Goal: Task Accomplishment & Management: Use online tool/utility

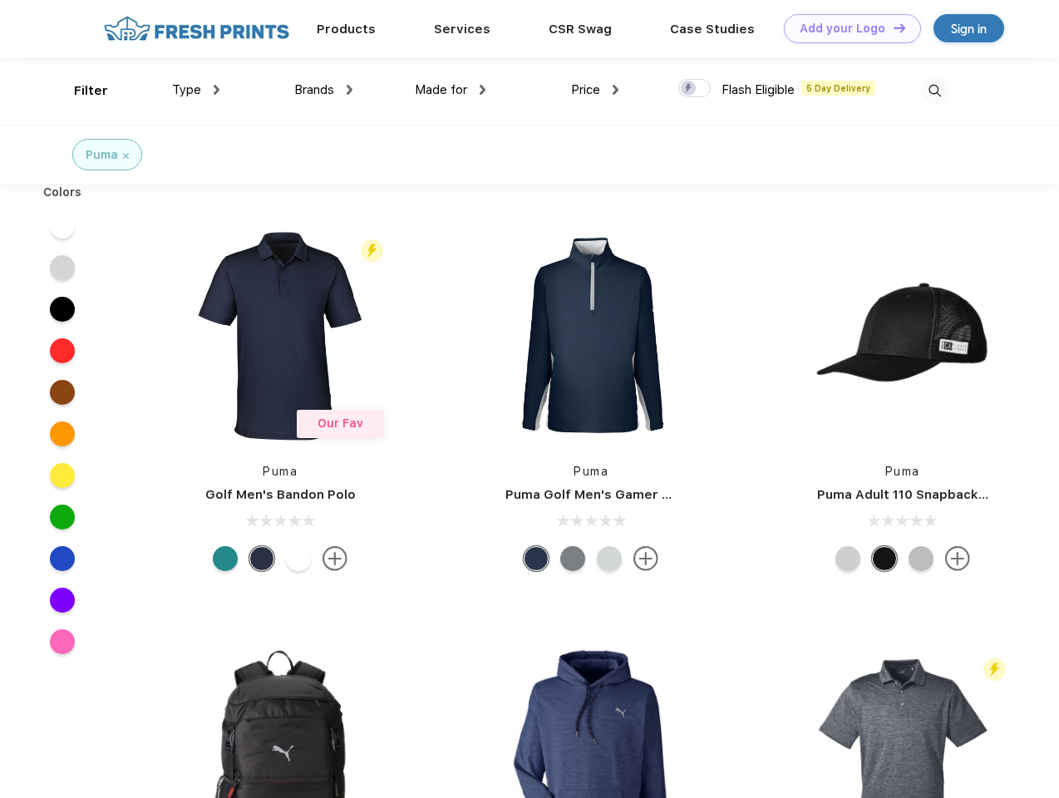
click at [846, 28] on link "Add your Logo Design Tool" at bounding box center [852, 28] width 137 height 29
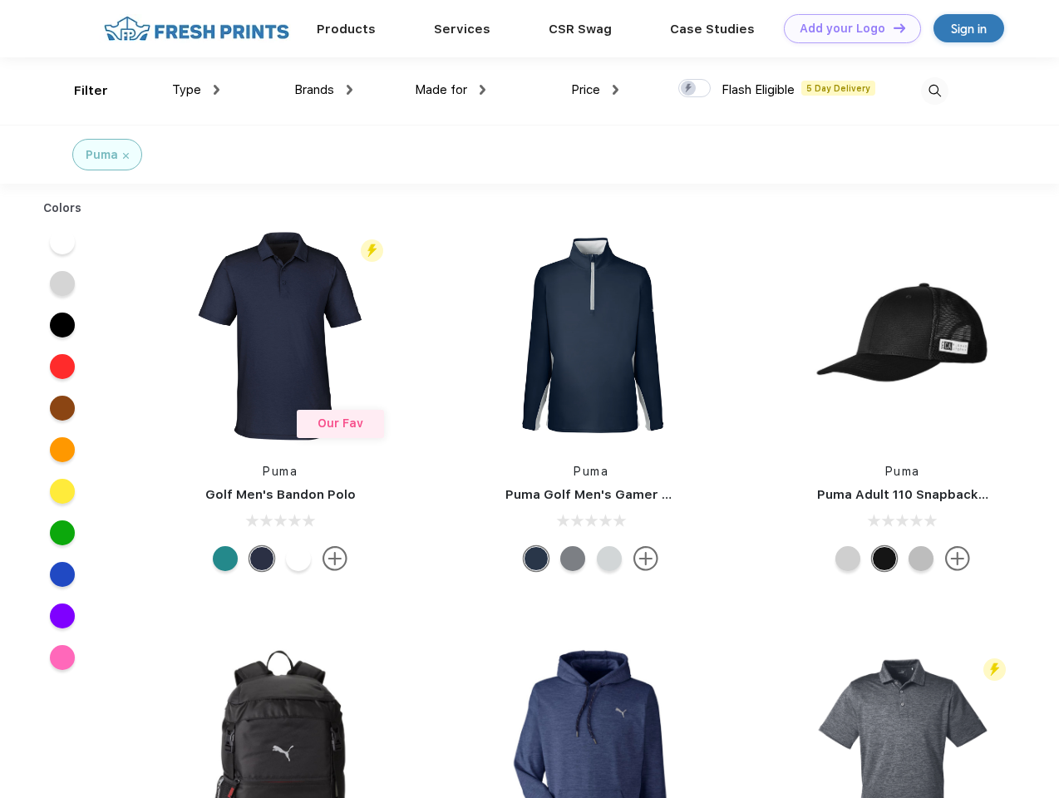
click at [0, 0] on div "Design Tool" at bounding box center [0, 0] width 0 height 0
click at [892, 27] on link "Add your Logo Design Tool" at bounding box center [852, 28] width 137 height 29
click at [80, 91] on div "Filter" at bounding box center [91, 90] width 34 height 19
click at [196, 90] on span "Type" at bounding box center [186, 89] width 29 height 15
click at [323, 90] on span "Brands" at bounding box center [314, 89] width 40 height 15
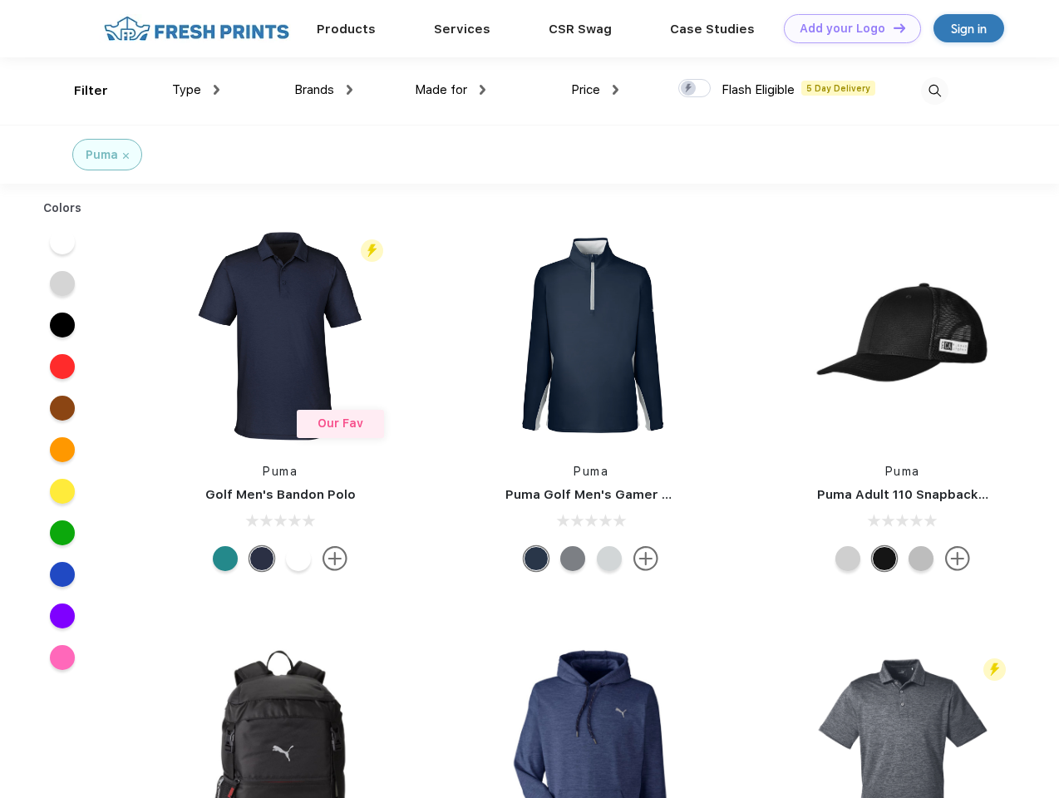
click at [450, 90] on span "Made for" at bounding box center [441, 89] width 52 height 15
click at [595, 90] on span "Price" at bounding box center [585, 89] width 29 height 15
click at [695, 89] on div at bounding box center [694, 88] width 32 height 18
click at [689, 89] on input "checkbox" at bounding box center [683, 83] width 11 height 11
click at [934, 91] on img at bounding box center [934, 90] width 27 height 27
